Goal: Submit feedback/report problem: Submit feedback/report problem

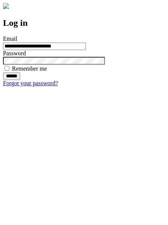
click at [20, 80] on input "******" at bounding box center [11, 75] width 17 height 7
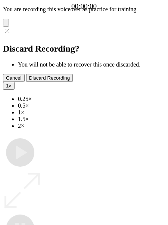
type input "**********"
